Goal: Task Accomplishment & Management: Use online tool/utility

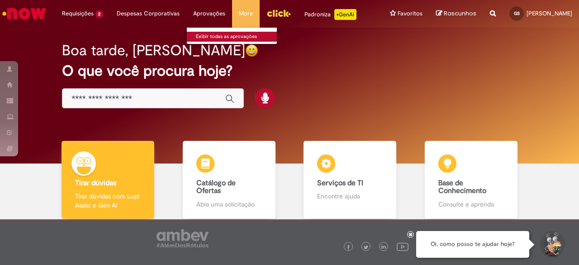
click at [201, 35] on link "Exibir todas as aprovações" at bounding box center [236, 37] width 99 height 10
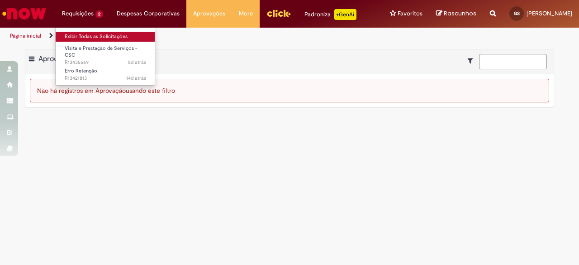
click at [84, 32] on link "Exibir Todas as Solicitações" at bounding box center [105, 37] width 99 height 10
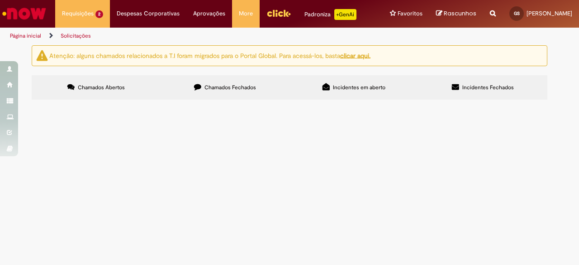
click at [225, 99] on label "Chamados Fechados" at bounding box center [225, 87] width 129 height 24
click at [380, 84] on span "Incidentes em aberto" at bounding box center [359, 87] width 52 height 7
click at [498, 99] on label "Incidentes Fechados" at bounding box center [482, 87] width 129 height 24
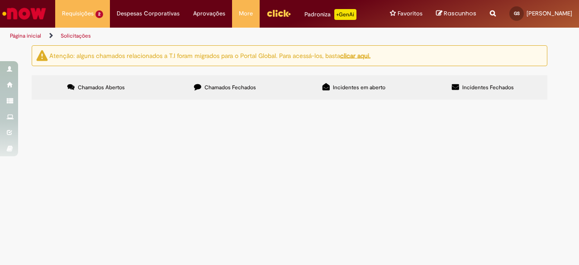
click at [124, 91] on span "Chamados Abertos" at bounding box center [101, 87] width 47 height 7
click at [0, 0] on span "estamos realizando retenção de ISS para as NFs do fornecedor Techmahindra porém…" at bounding box center [0, 0] width 0 height 0
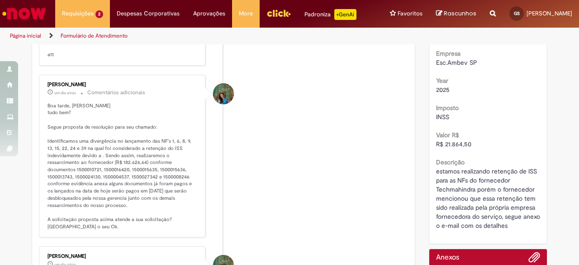
scroll to position [242, 0]
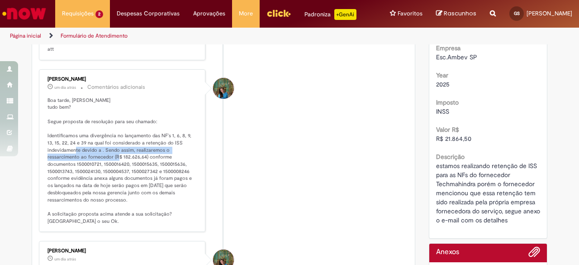
drag, startPoint x: 83, startPoint y: 155, endPoint x: 125, endPoint y: 166, distance: 43.1
click at [125, 166] on p "Boa tarde, [PERSON_NAME] tudo bem? Segue proposta de resolução para seu chamado…" at bounding box center [122, 161] width 151 height 128
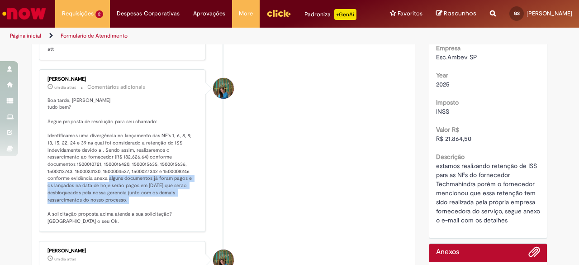
drag, startPoint x: 93, startPoint y: 185, endPoint x: 123, endPoint y: 210, distance: 39.5
click at [123, 210] on p "Boa tarde, [PERSON_NAME] tudo bem? Segue proposta de resolução para seu chamado…" at bounding box center [122, 161] width 151 height 128
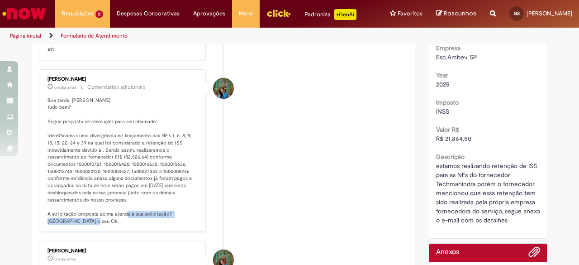
drag, startPoint x: 123, startPoint y: 223, endPoint x: 137, endPoint y: 224, distance: 13.6
click at [137, 224] on p "Boa tarde, [PERSON_NAME] tudo bem? Segue proposta de resolução para seu chamado…" at bounding box center [122, 161] width 151 height 128
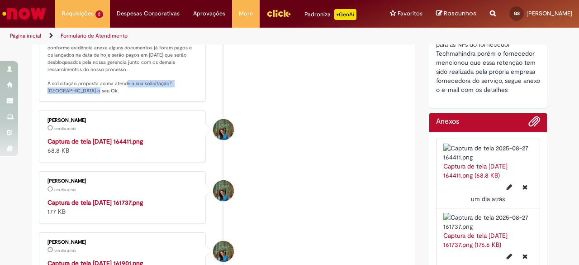
scroll to position [0, 0]
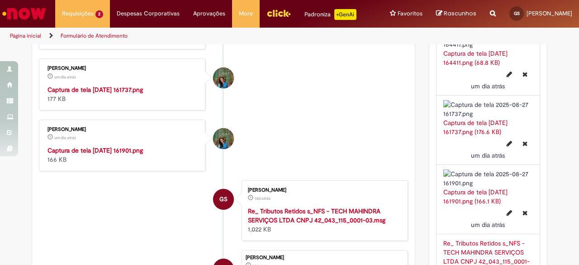
scroll to position [490, 0]
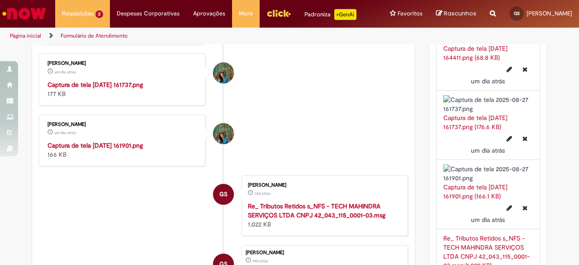
click at [158, 80] on img "Histórico de tíquete" at bounding box center [122, 80] width 151 height 0
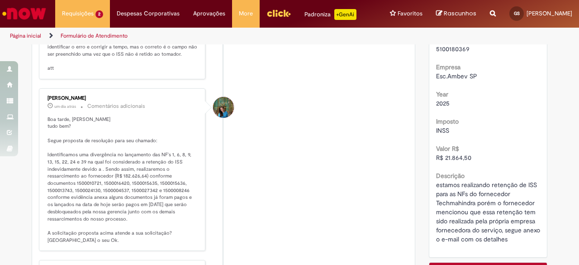
scroll to position [0, 0]
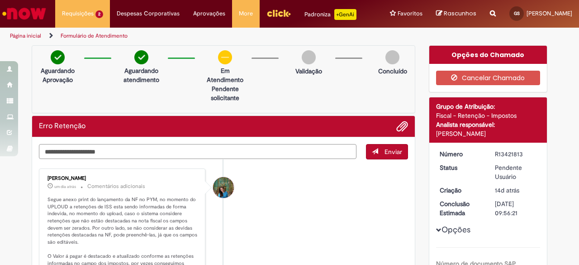
click at [262, 151] on textarea "**********" at bounding box center [197, 151] width 317 height 15
type textarea "**********"
drag, startPoint x: 389, startPoint y: 160, endPoint x: 376, endPoint y: 161, distance: 13.1
click at [376, 159] on button "Enviar" at bounding box center [387, 151] width 42 height 15
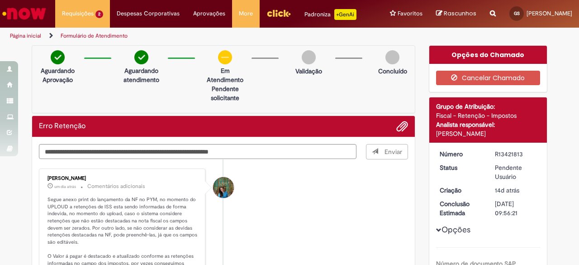
click at [376, 159] on span "Enviar" at bounding box center [387, 151] width 42 height 15
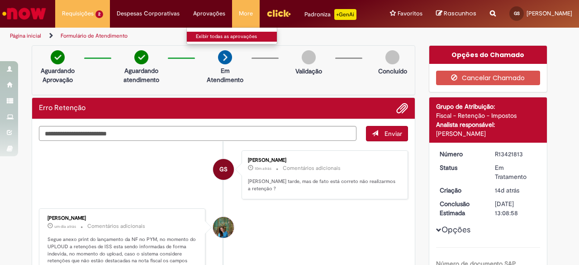
click at [205, 33] on link "Exibir todas as aprovações" at bounding box center [236, 37] width 99 height 10
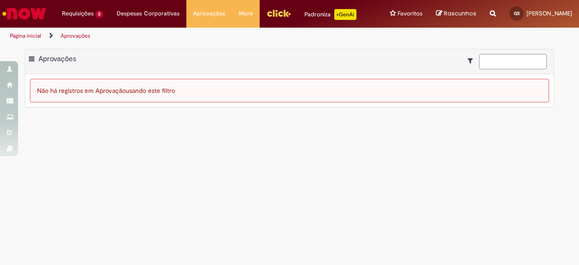
click at [35, 9] on img "Ir para a Homepage" at bounding box center [24, 14] width 47 height 18
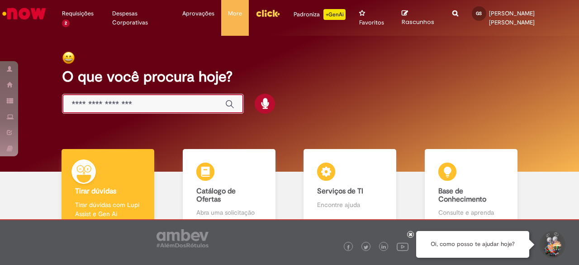
click at [134, 109] on input "Basta digitar aqui" at bounding box center [143, 104] width 145 height 10
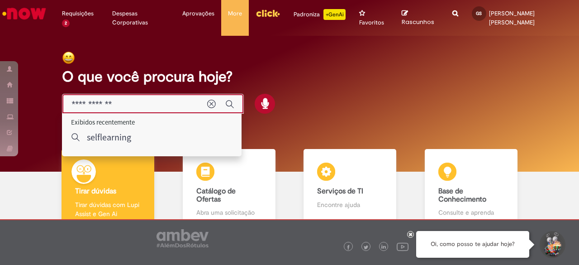
type input "**********"
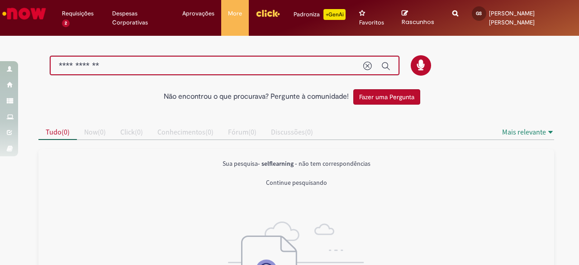
click at [134, 62] on input "**********" at bounding box center [206, 66] width 295 height 10
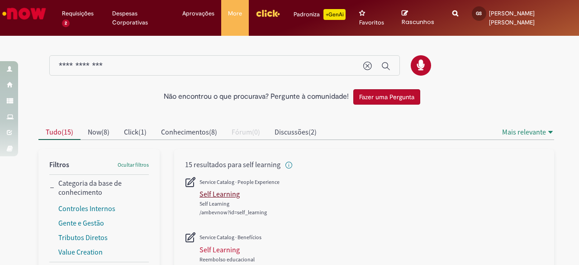
type input "**********"
click at [208, 192] on div "Self Learning" at bounding box center [219, 193] width 40 height 9
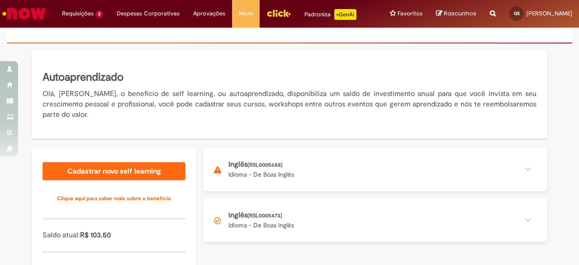
scroll to position [75, 0]
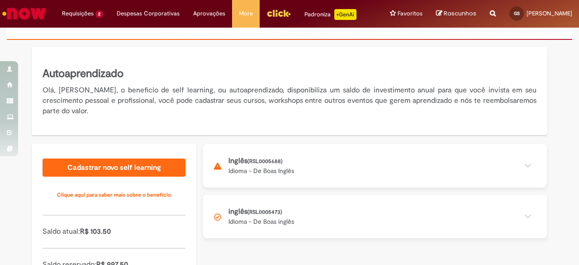
click at [523, 229] on button at bounding box center [375, 215] width 344 height 43
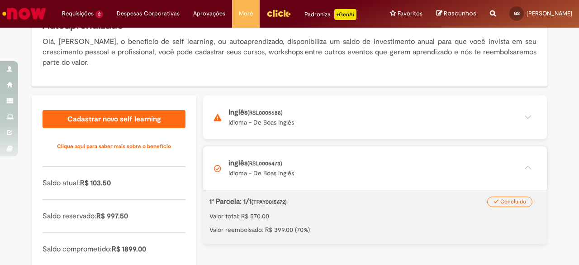
scroll to position [126, 0]
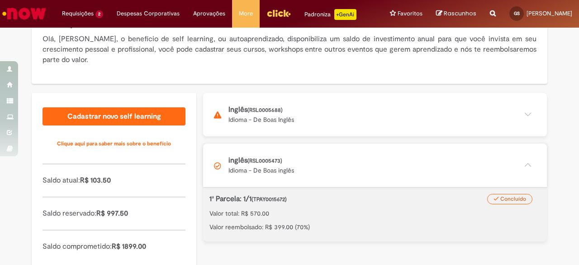
click at [531, 123] on button at bounding box center [375, 114] width 344 height 43
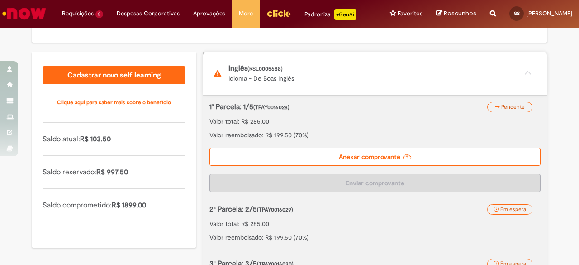
scroll to position [219, 0]
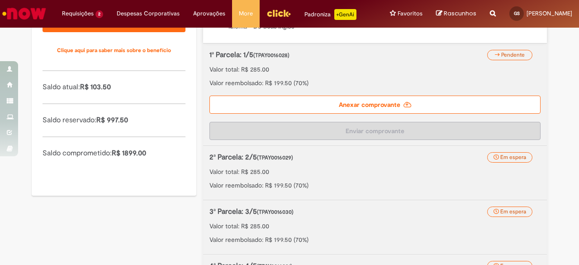
click at [384, 114] on label "Anexar comprovante" at bounding box center [374, 104] width 331 height 18
click at [326, 9] on input "Anexar comprovante" at bounding box center [264, 5] width 123 height 10
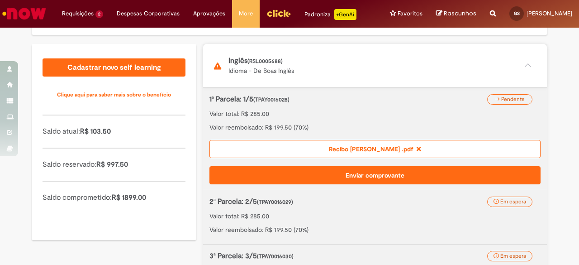
scroll to position [177, 0]
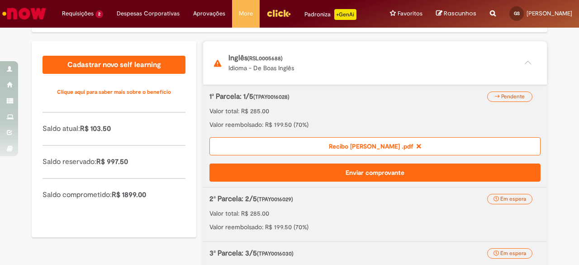
click at [455, 181] on button "Enviar comprovante" at bounding box center [374, 172] width 331 height 18
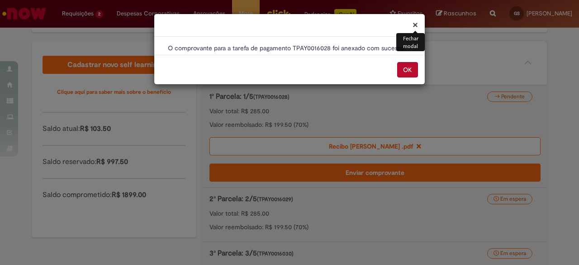
click at [410, 71] on button "OK" at bounding box center [407, 69] width 21 height 15
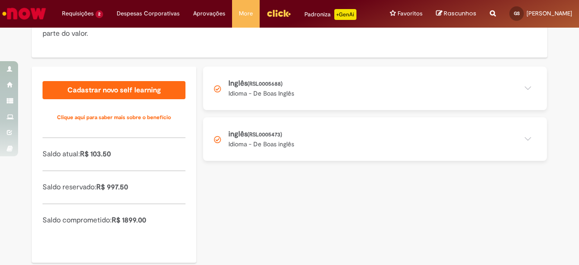
scroll to position [175, 0]
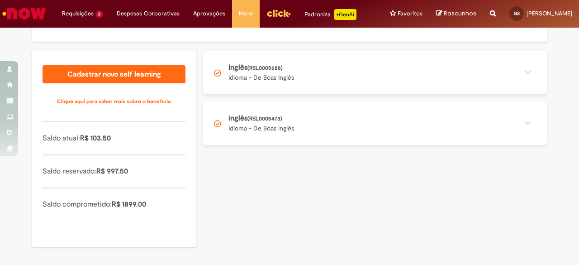
click at [526, 73] on button at bounding box center [375, 72] width 344 height 43
